Goal: Information Seeking & Learning: Learn about a topic

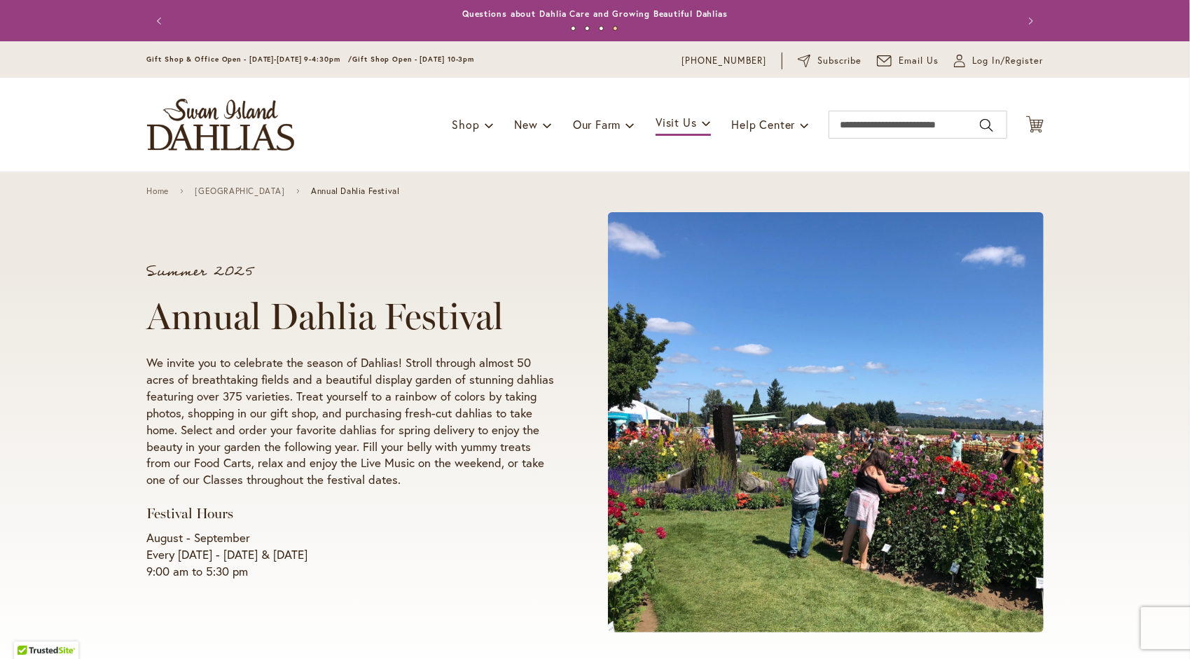
click at [1114, 152] on header "Skip to Content Gift Shop & Office Open - [DATE]-[DATE] 9-4:30pm / Gift Shop Op…" at bounding box center [595, 106] width 1190 height 130
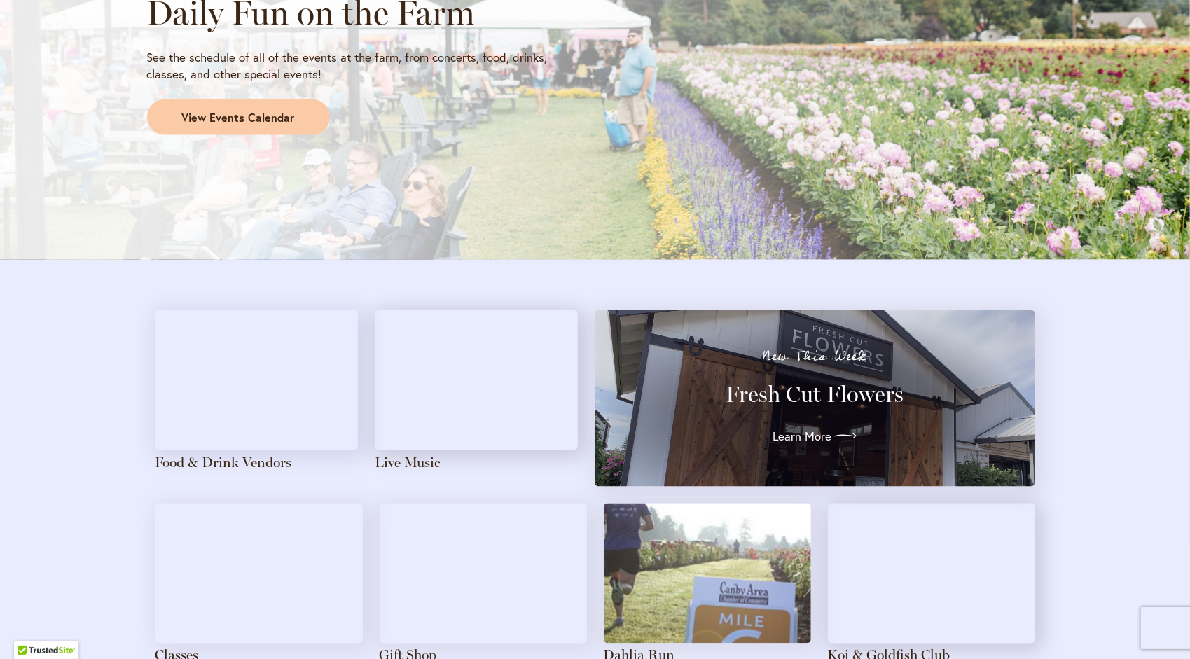
scroll to position [1317, 0]
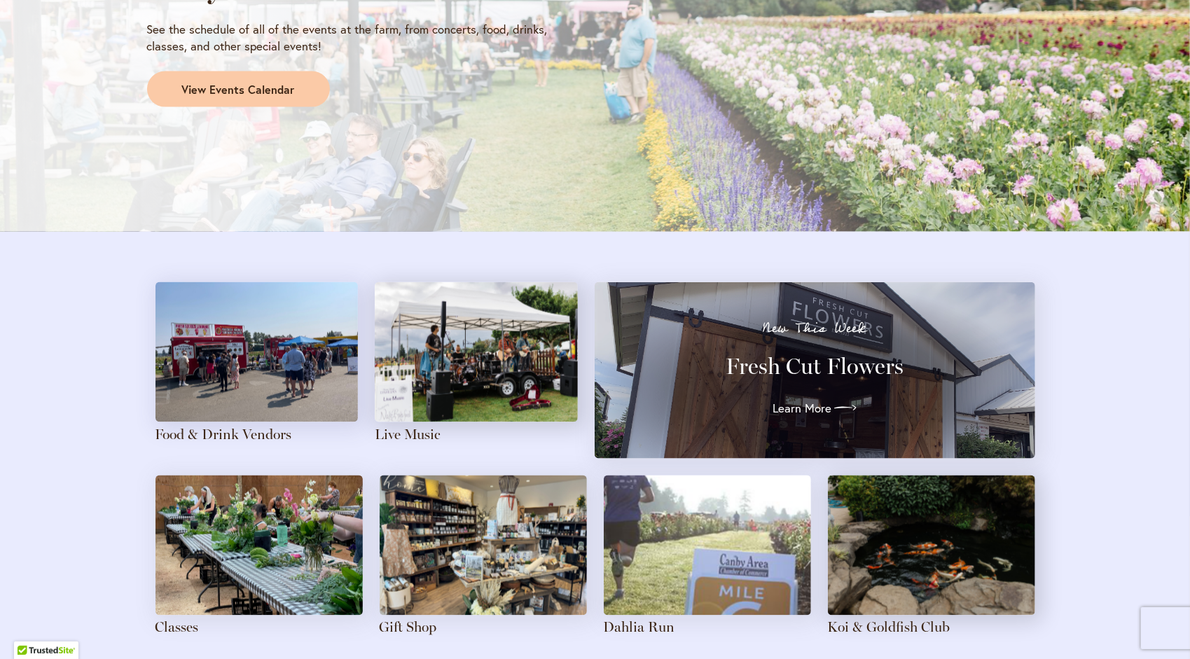
click at [1114, 152] on div "Daily Fun on the Farm See the schedule of all of the events at the farm, from c…" at bounding box center [595, 36] width 1190 height 392
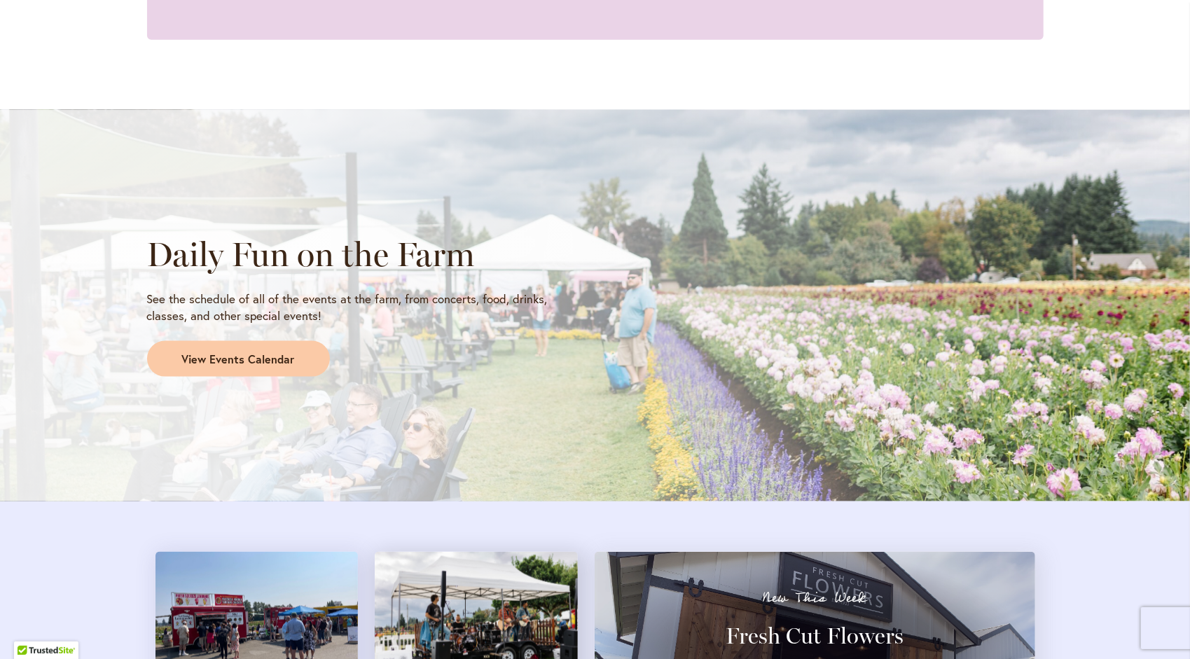
scroll to position [1019, 0]
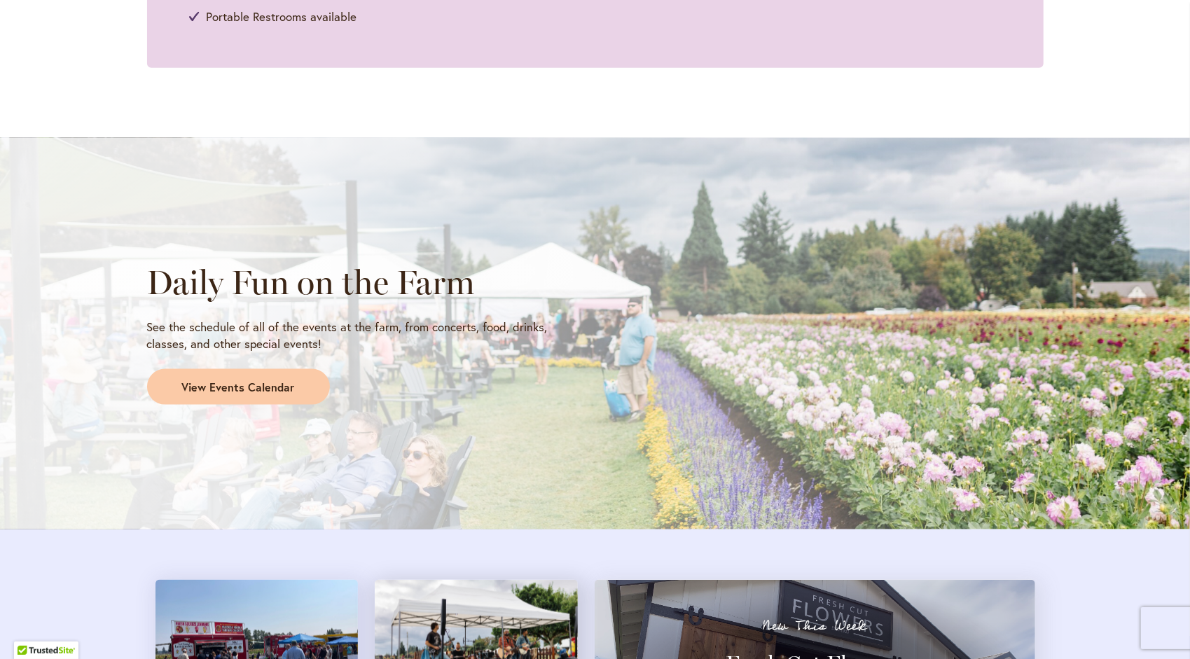
click at [256, 392] on span "View Events Calendar" at bounding box center [238, 388] width 113 height 16
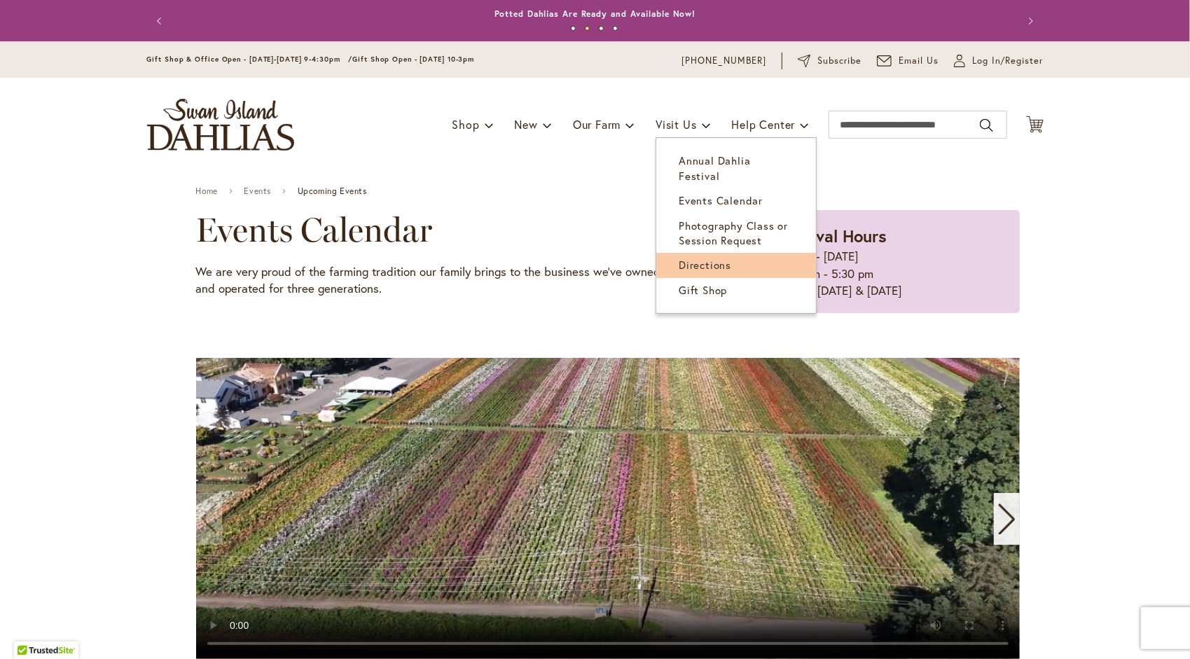
click at [712, 258] on span "Directions" at bounding box center [705, 265] width 53 height 14
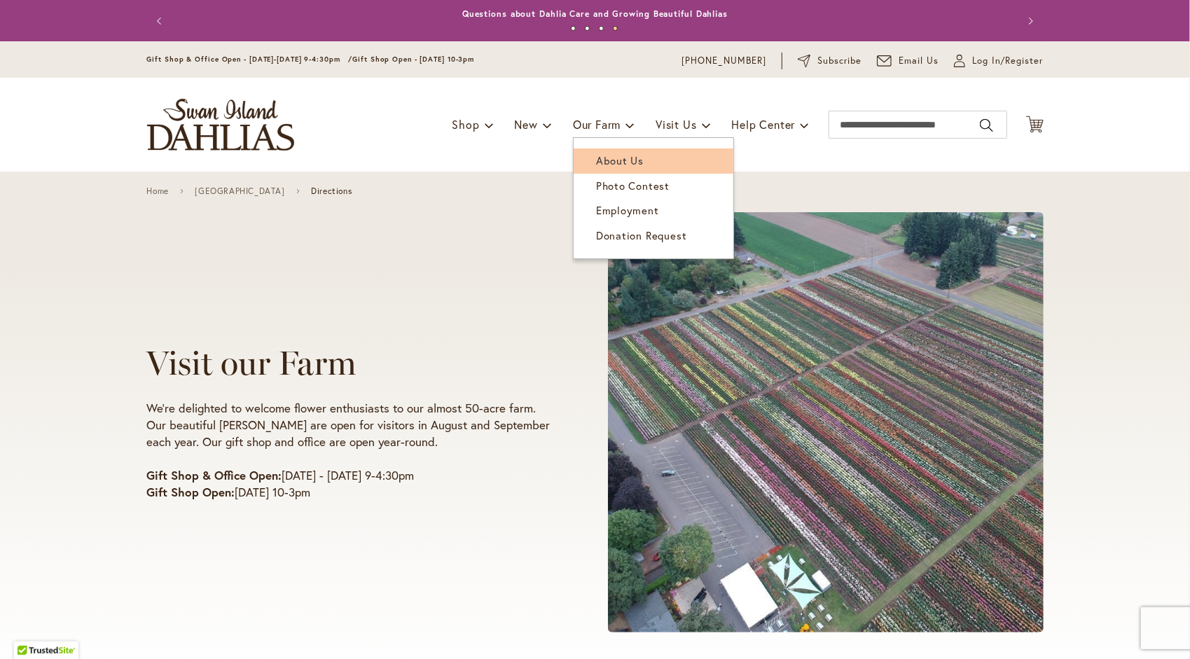
click at [601, 162] on span "About Us" at bounding box center [620, 160] width 48 height 14
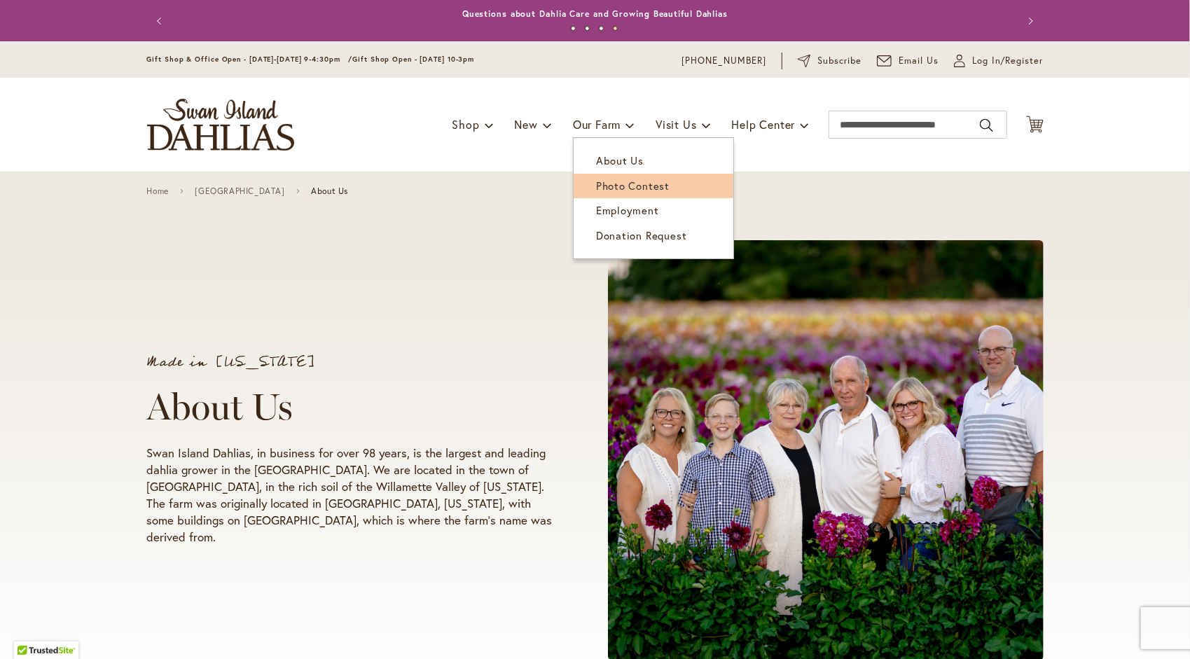
click at [630, 184] on span "Photo Contest" at bounding box center [633, 186] width 74 height 14
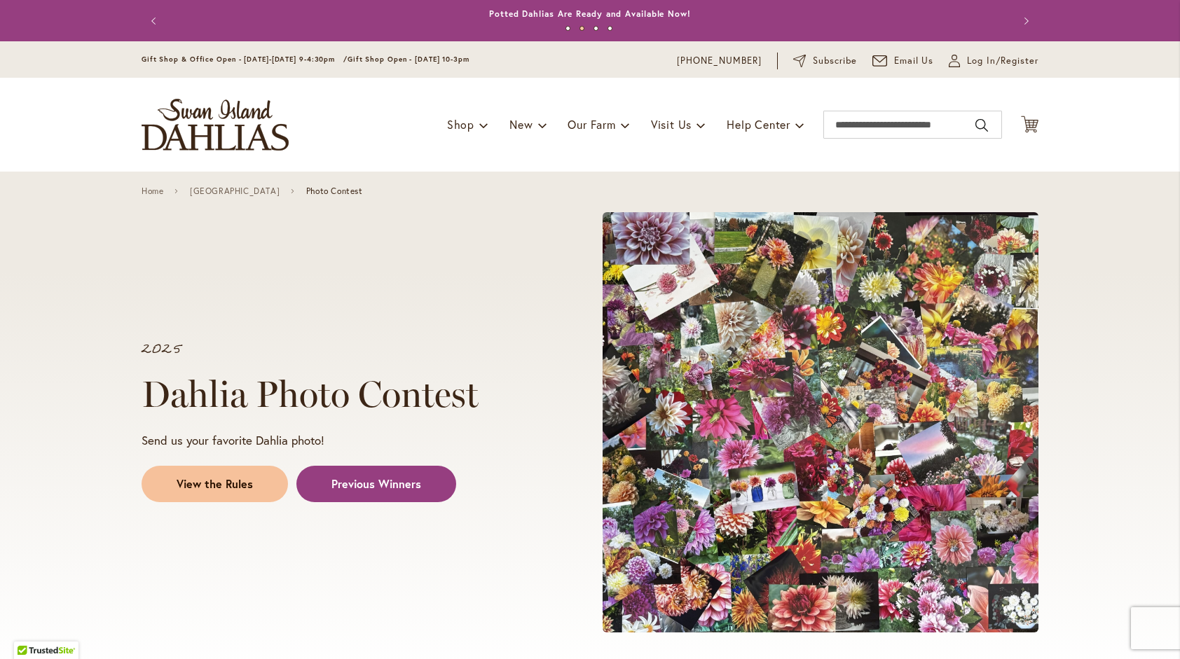
click at [232, 494] on link "View the Rules" at bounding box center [214, 484] width 146 height 36
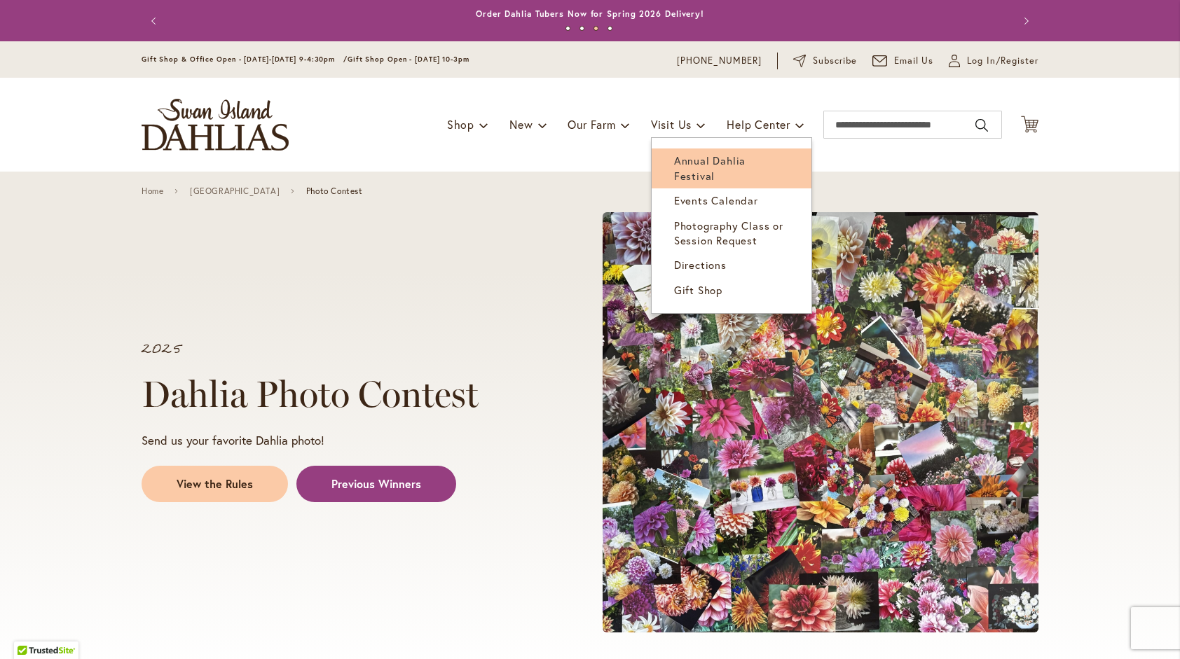
click at [706, 164] on span "Annual Dahlia Festival" at bounding box center [709, 167] width 71 height 29
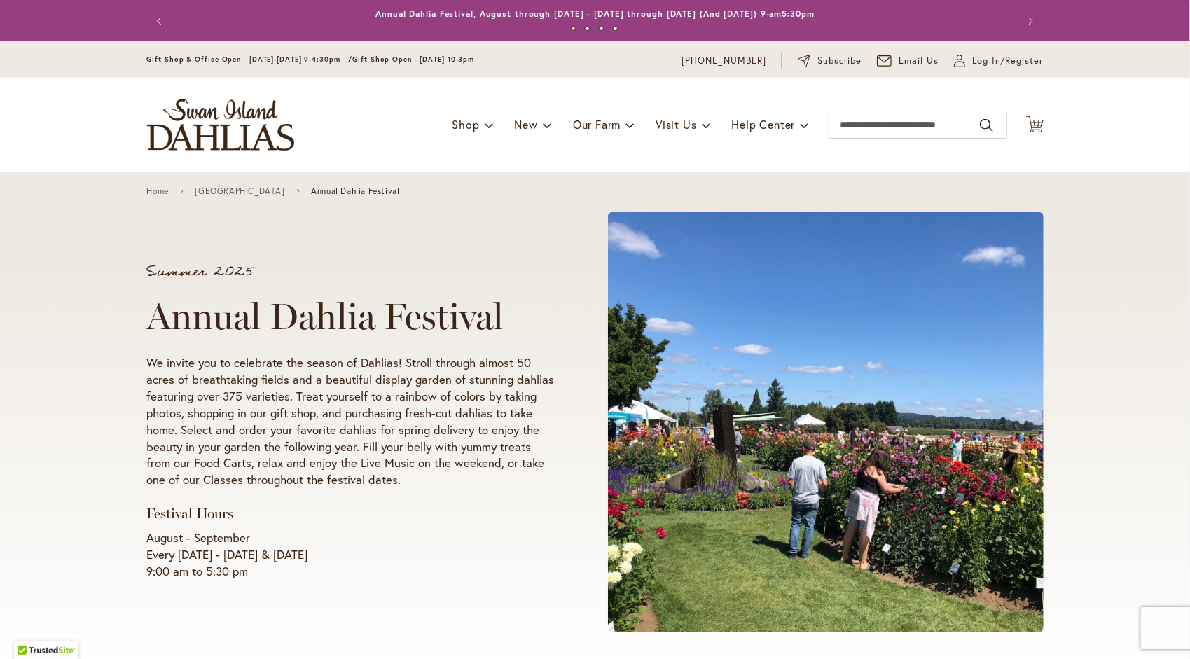
click at [801, 464] on span at bounding box center [826, 422] width 436 height 420
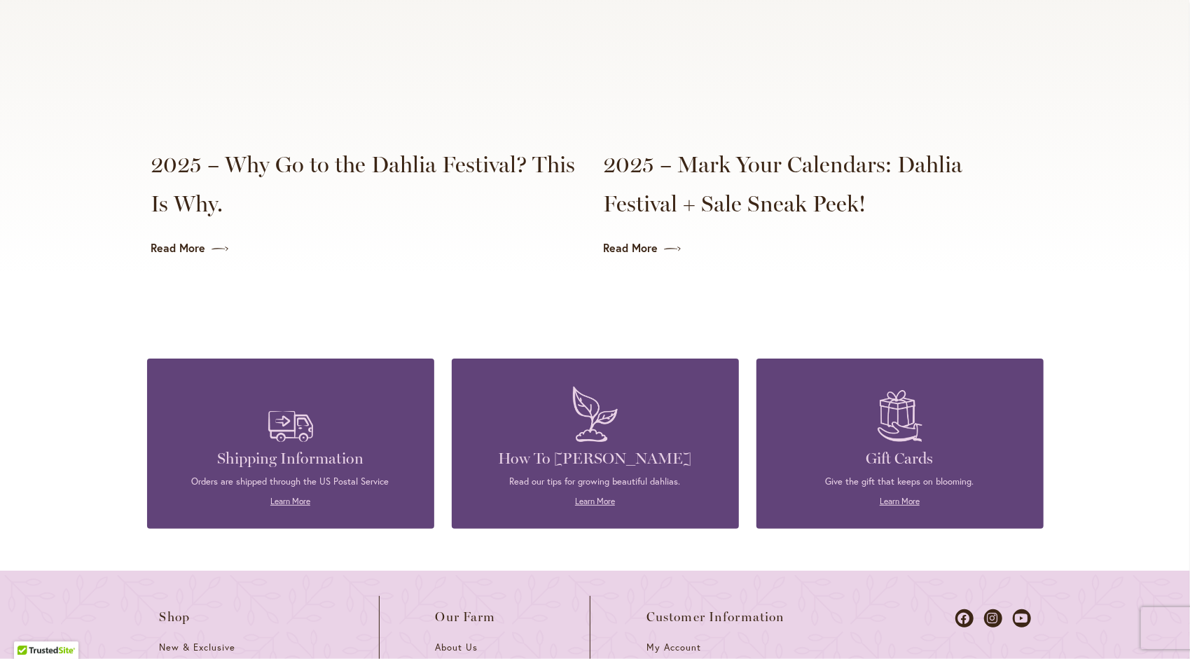
scroll to position [3658, 0]
